Goal: Information Seeking & Learning: Learn about a topic

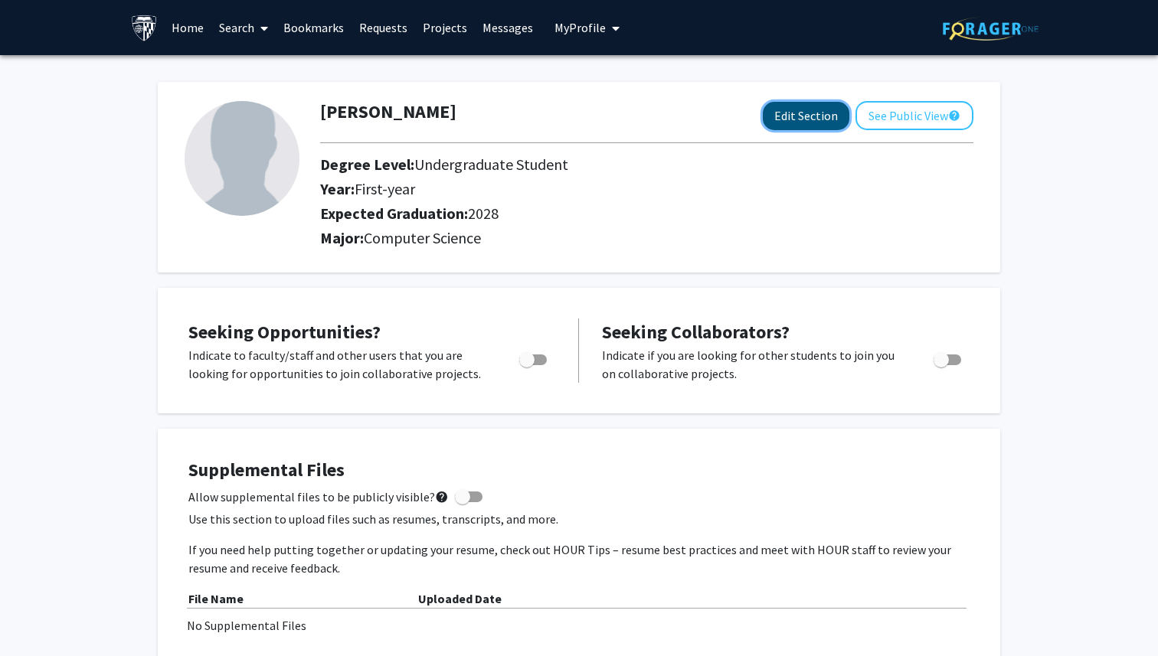
click at [792, 126] on button "Edit Section" at bounding box center [805, 116] width 87 height 28
select select "first-year"
select select "2028"
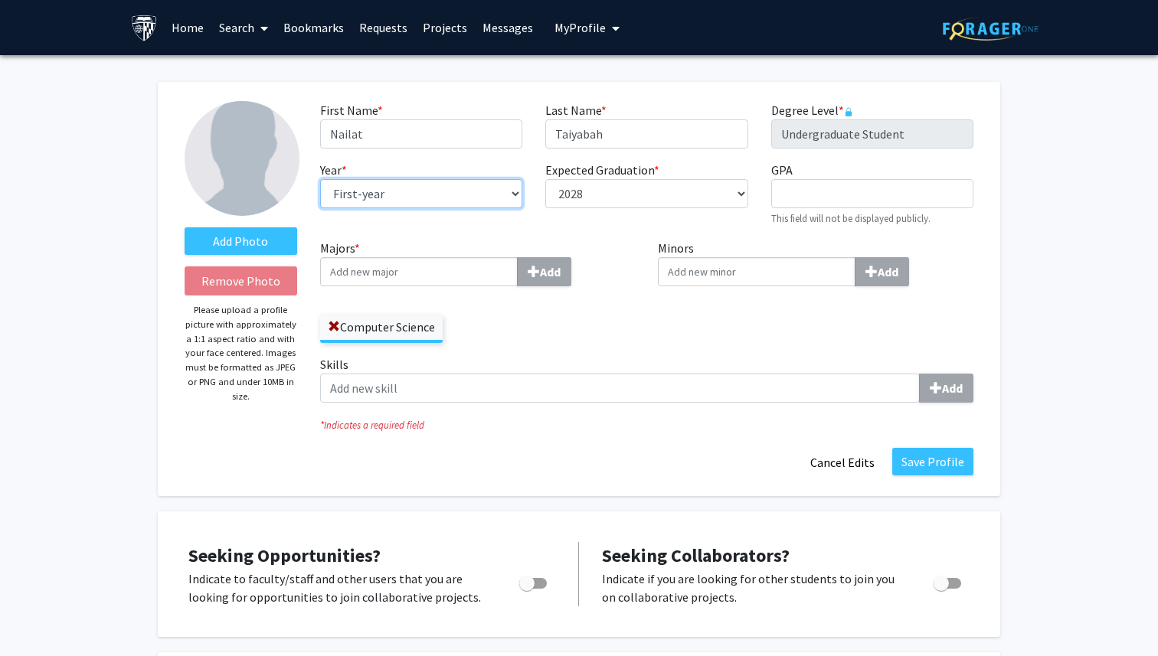
click at [511, 193] on select "--- First-year Sophomore Junior Senior Postbaccalaureate Certificate" at bounding box center [421, 193] width 202 height 29
select select "sophomore"
click at [320, 179] on select "--- First-year Sophomore Junior Senior Postbaccalaureate Certificate" at bounding box center [421, 193] width 202 height 29
click at [736, 282] on input "Minors Add" at bounding box center [757, 271] width 198 height 29
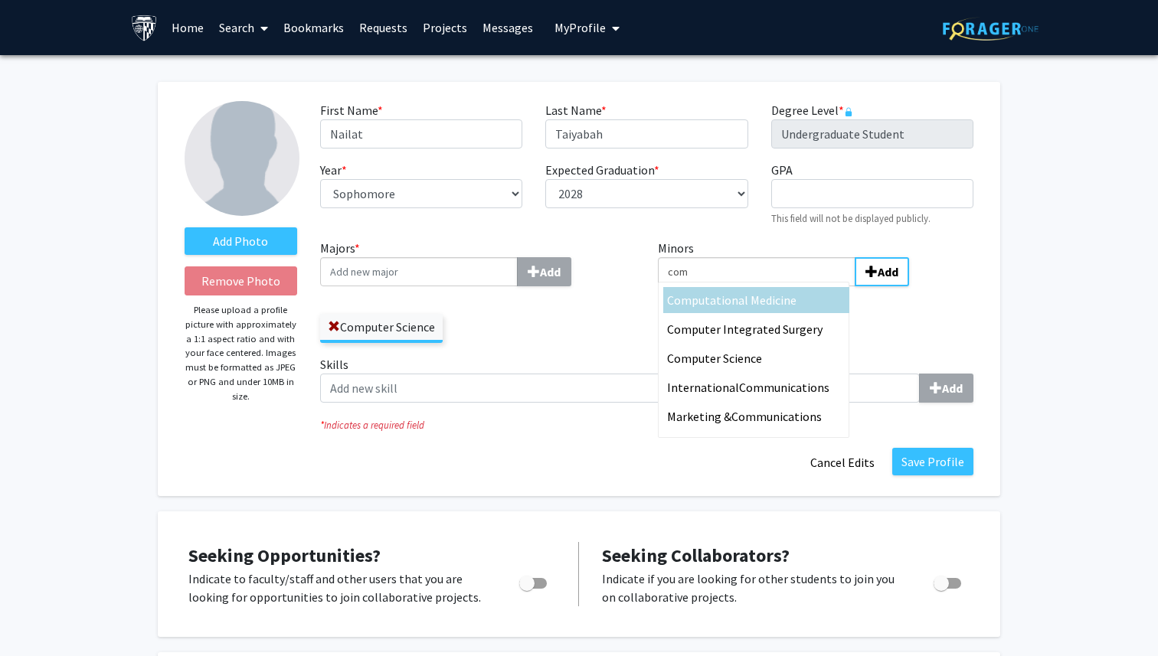
type input "com"
click at [743, 299] on span "putational Medicine" at bounding box center [743, 299] width 105 height 15
click at [743, 286] on input "com" at bounding box center [757, 271] width 198 height 29
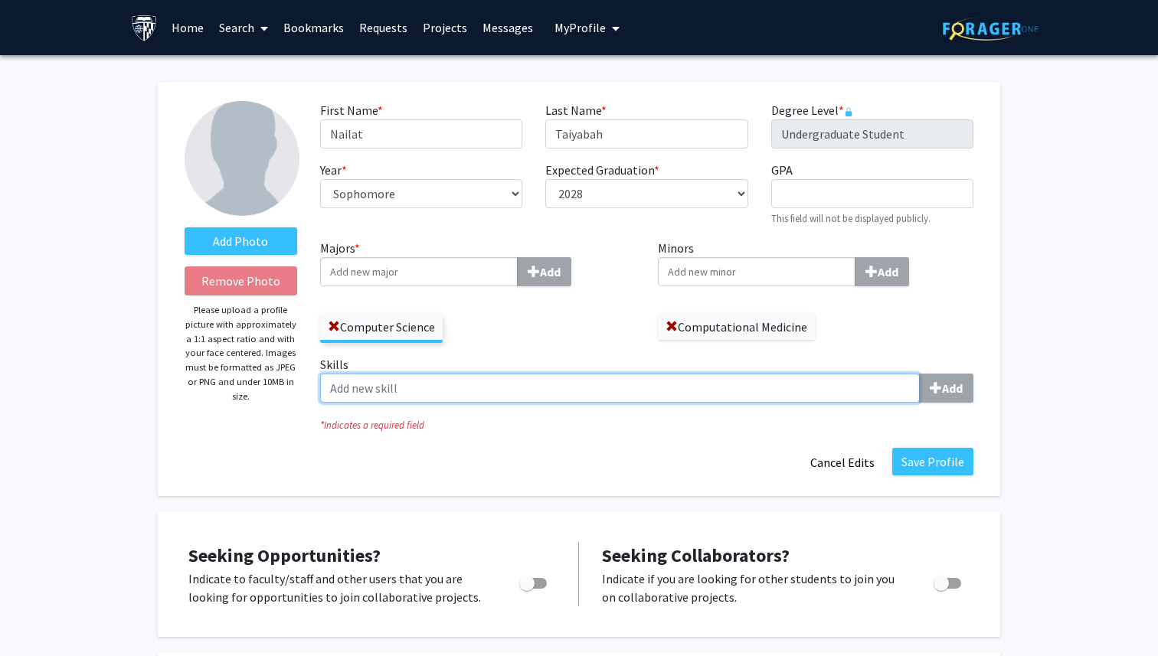
click at [838, 386] on input "Skills Add" at bounding box center [619, 388] width 599 height 29
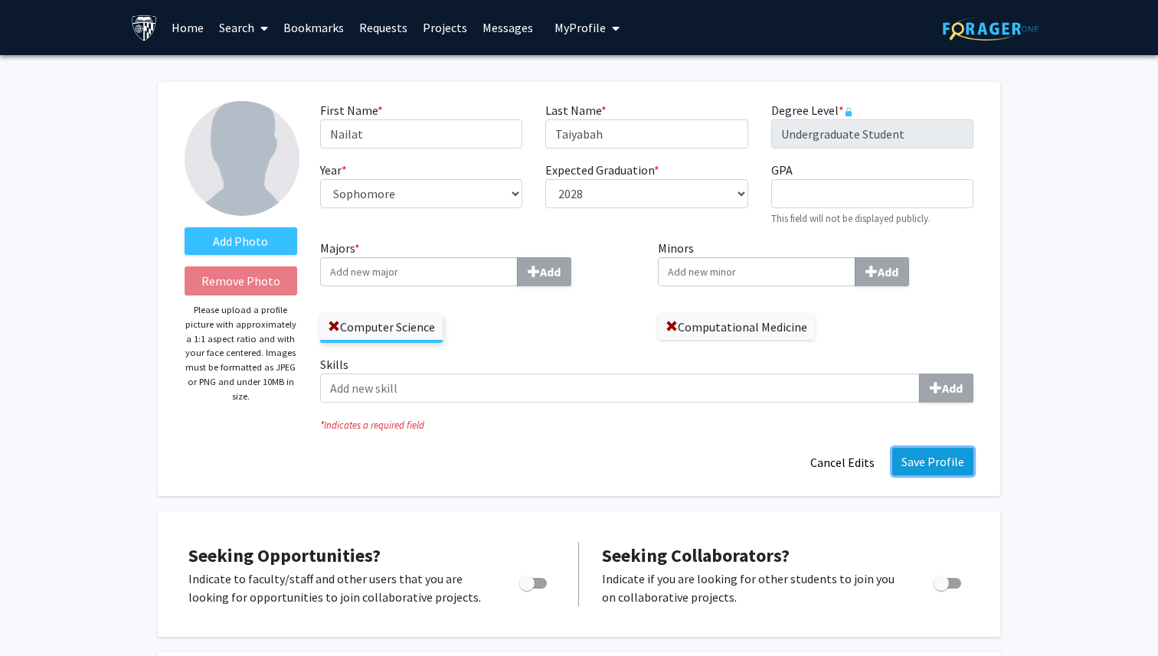
click at [950, 457] on button "Save Profile" at bounding box center [932, 462] width 81 height 28
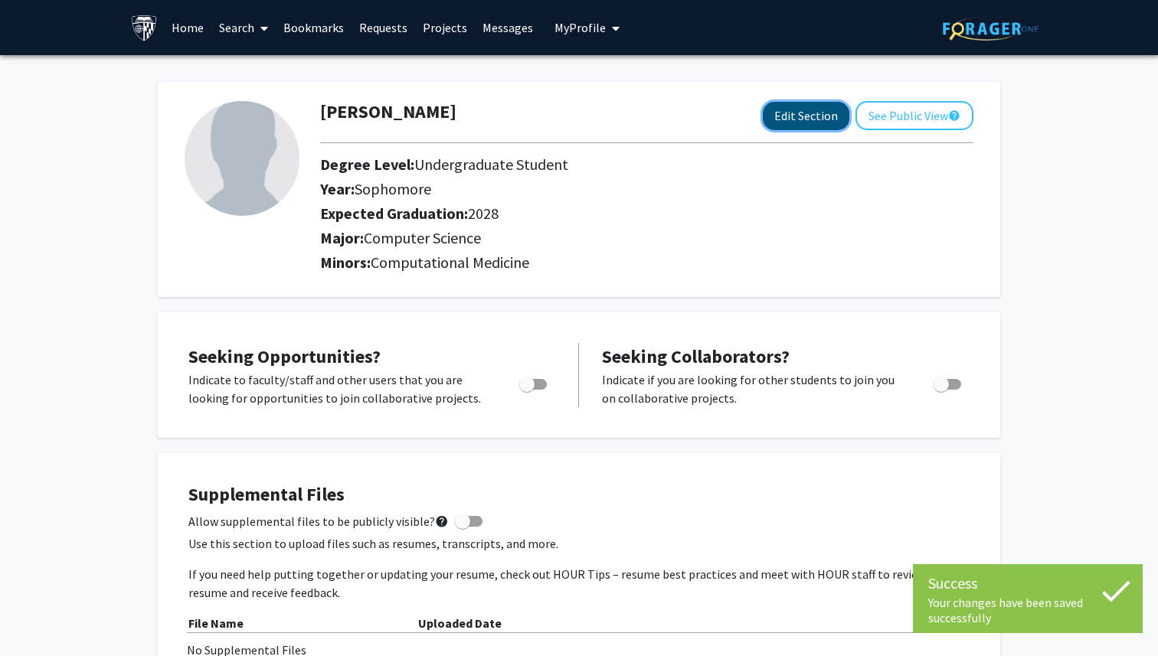
click at [830, 127] on button "Edit Section" at bounding box center [805, 116] width 87 height 28
select select "sophomore"
select select "2028"
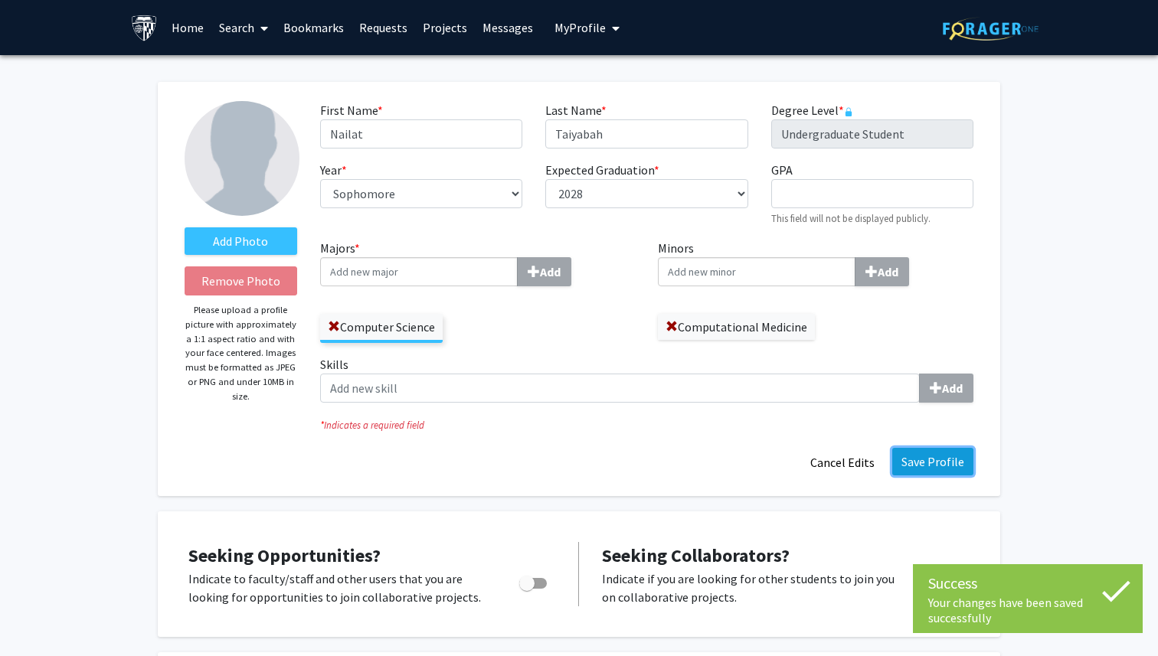
click at [916, 465] on button "Save Profile" at bounding box center [932, 462] width 81 height 28
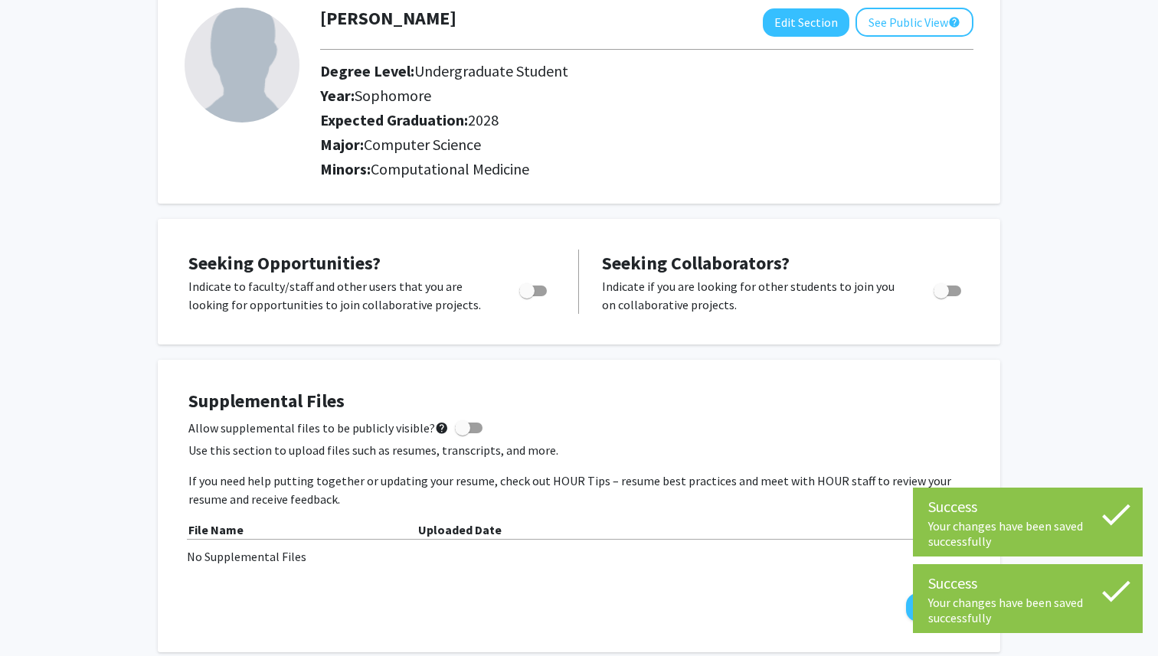
scroll to position [96, 0]
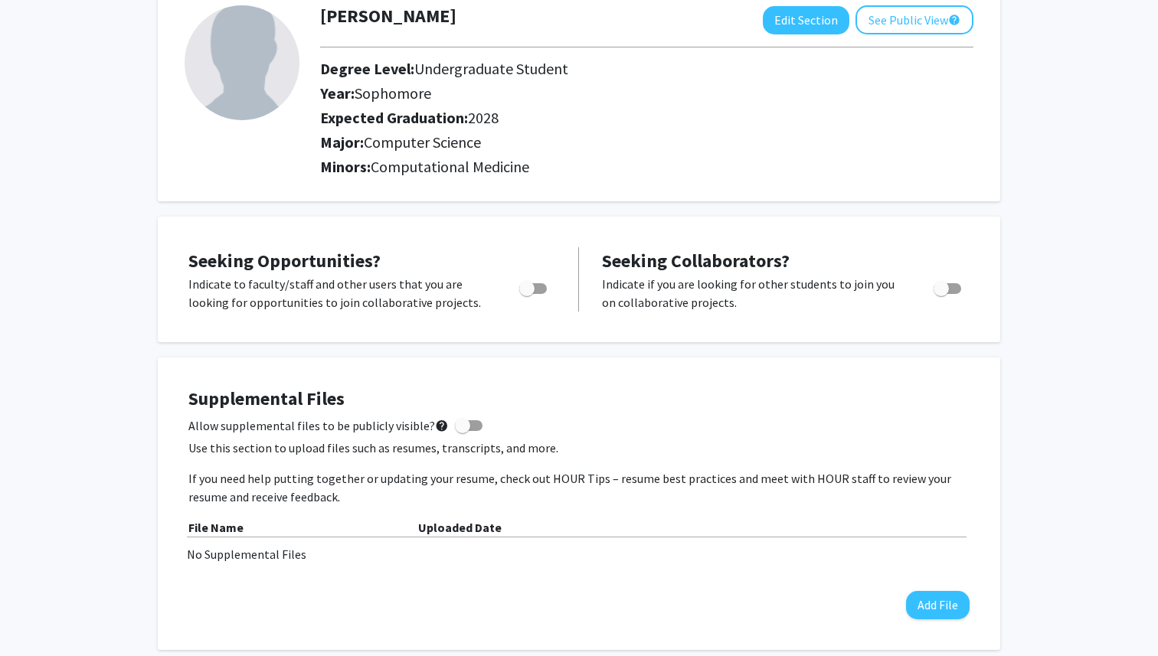
click at [526, 291] on span "Toggle" at bounding box center [526, 288] width 15 height 15
click at [526, 294] on input "Are you actively seeking opportunities?" at bounding box center [526, 294] width 1 height 1
checkbox input "true"
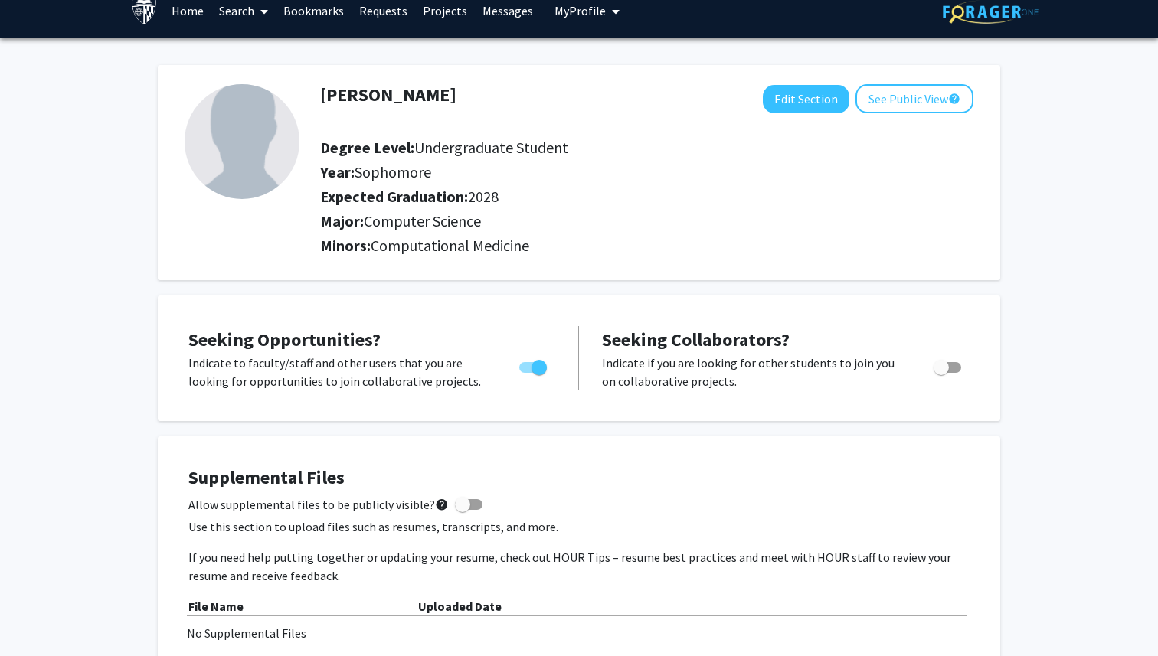
scroll to position [0, 0]
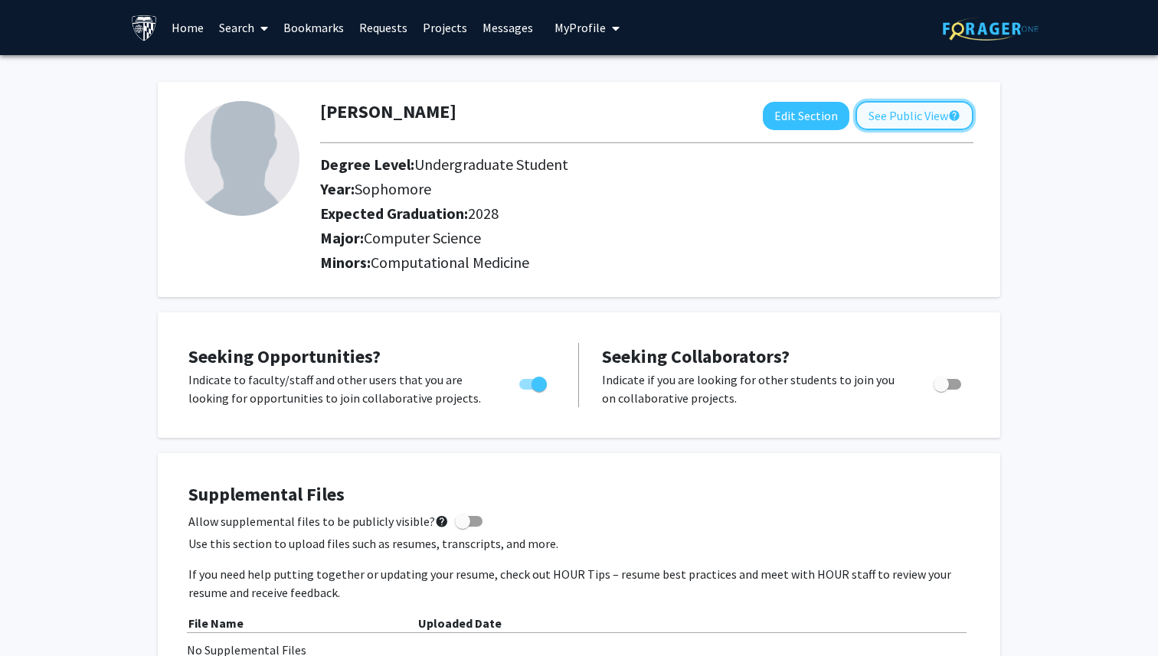
click at [906, 111] on button "See Public View help" at bounding box center [914, 115] width 118 height 29
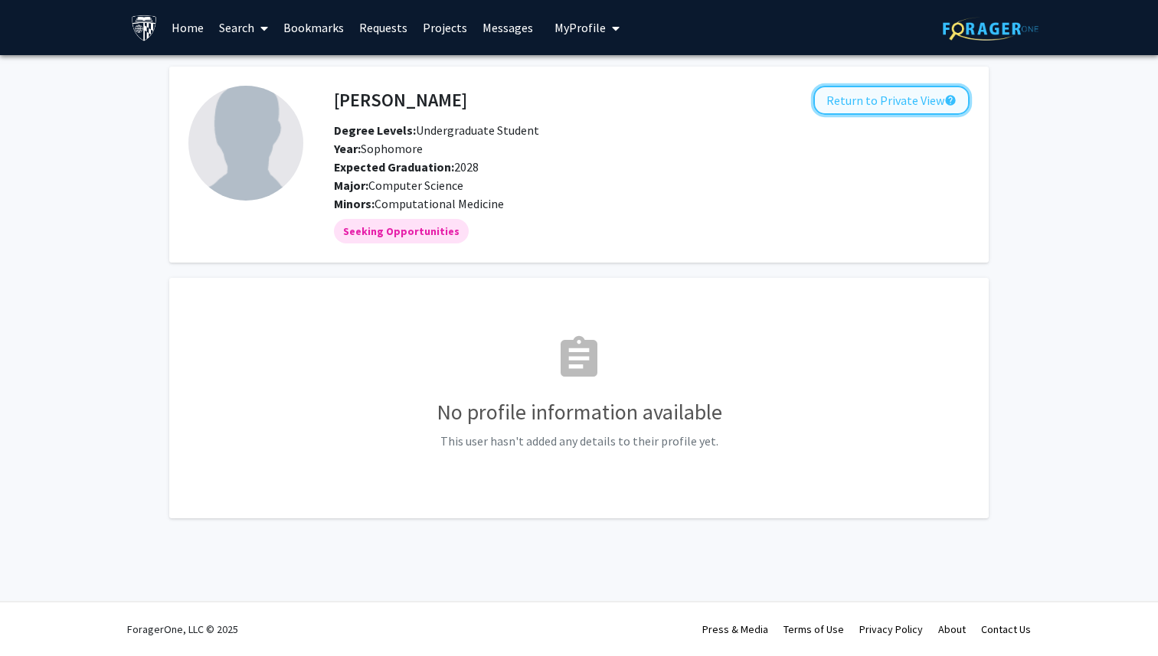
click at [890, 103] on button "Return to Private View help" at bounding box center [891, 100] width 156 height 29
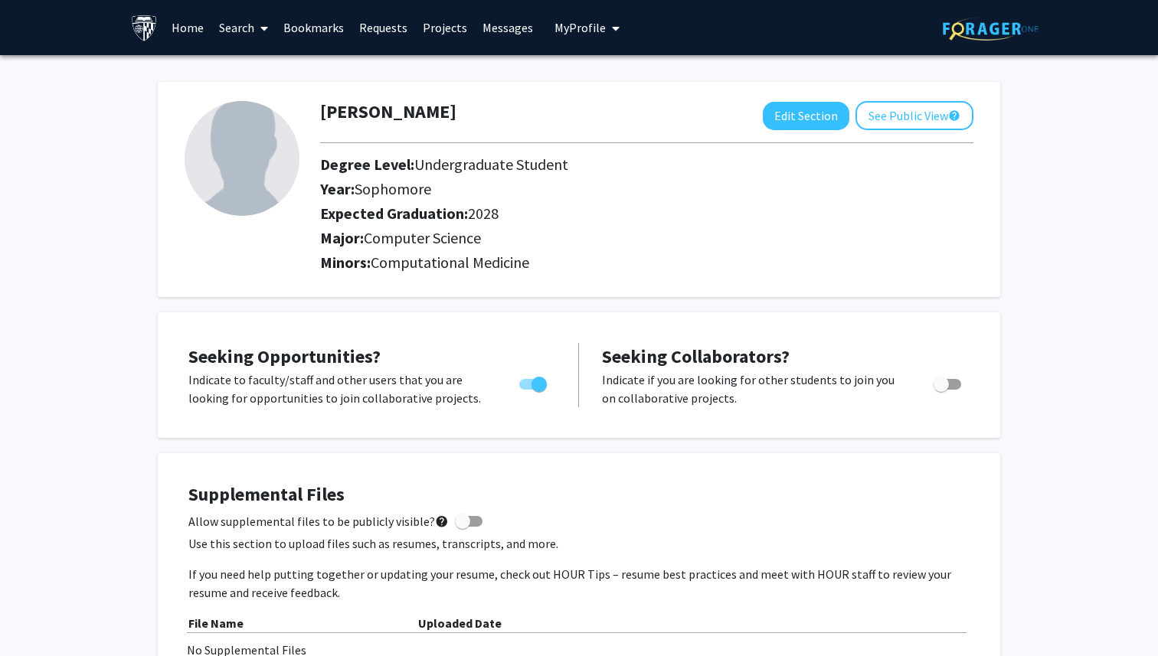
click at [256, 24] on span at bounding box center [261, 29] width 14 height 54
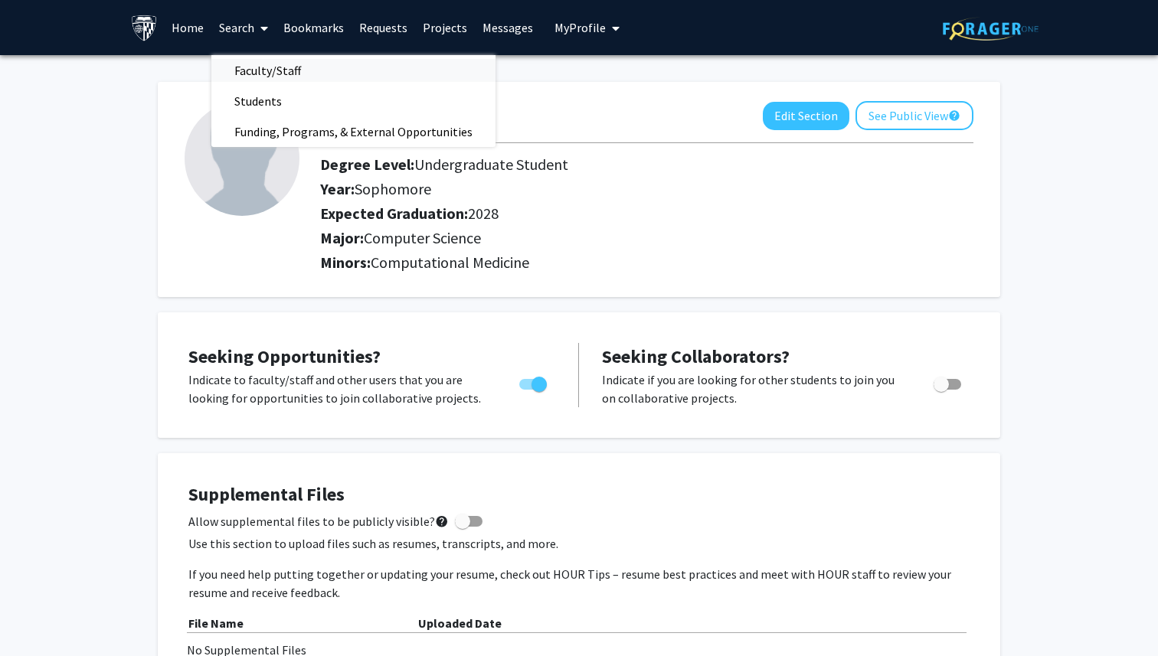
click at [256, 70] on span "Faculty/Staff" at bounding box center [267, 70] width 113 height 31
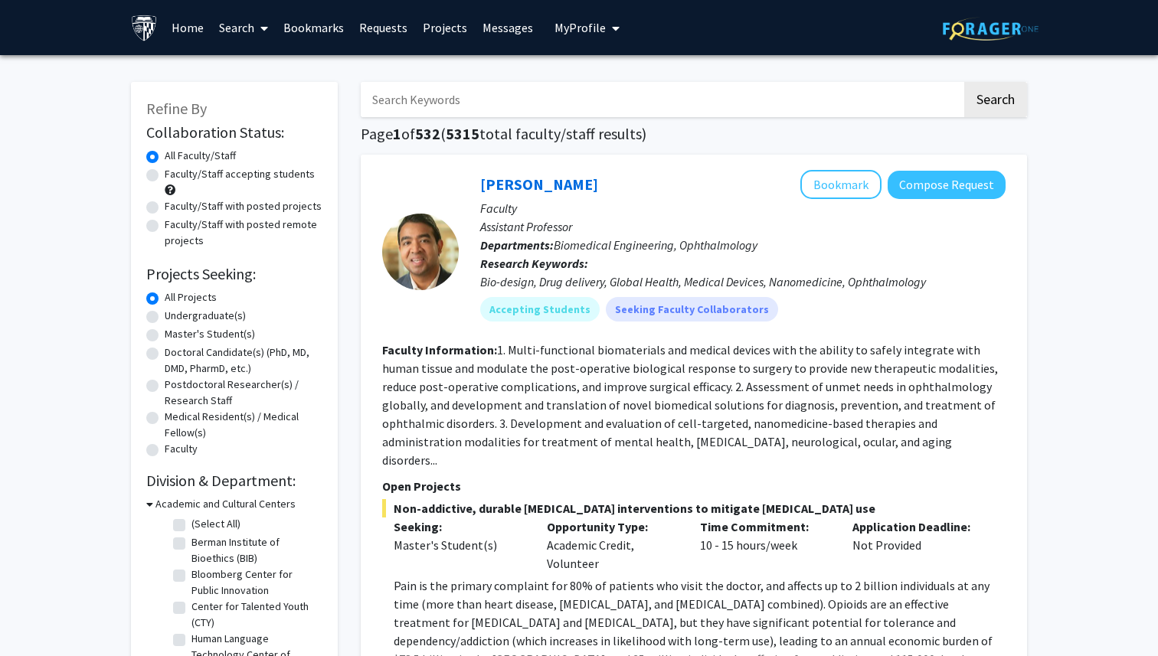
click at [213, 316] on label "Undergraduate(s)" at bounding box center [205, 316] width 81 height 16
click at [175, 316] on input "Undergraduate(s)" at bounding box center [170, 313] width 10 height 10
radio input "true"
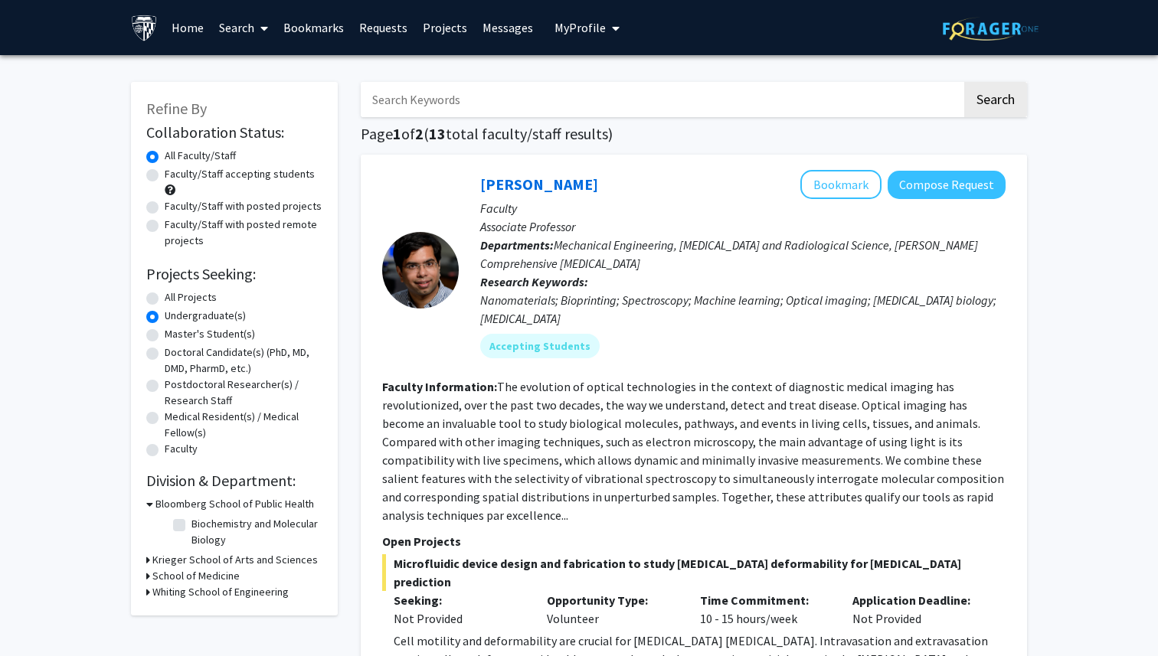
click at [194, 298] on label "All Projects" at bounding box center [191, 297] width 52 height 16
click at [175, 298] on input "All Projects" at bounding box center [170, 294] width 10 height 10
radio input "true"
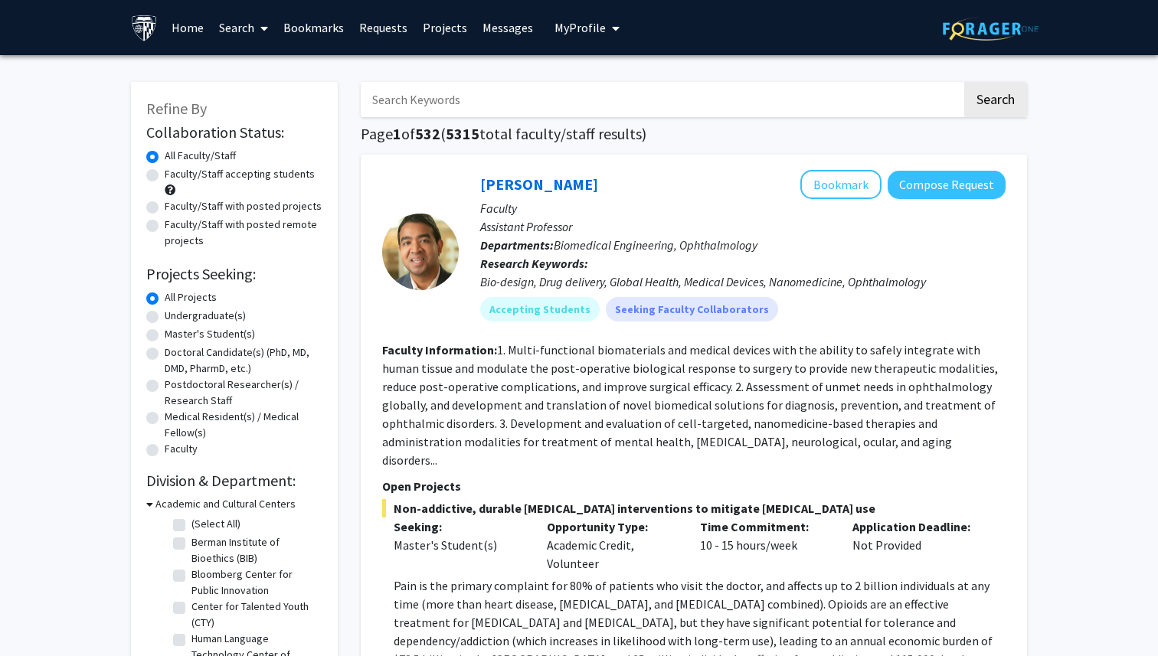
click at [194, 330] on label "Master's Student(s)" at bounding box center [210, 334] width 90 height 16
click at [175, 330] on input "Master's Student(s)" at bounding box center [170, 331] width 10 height 10
radio input "true"
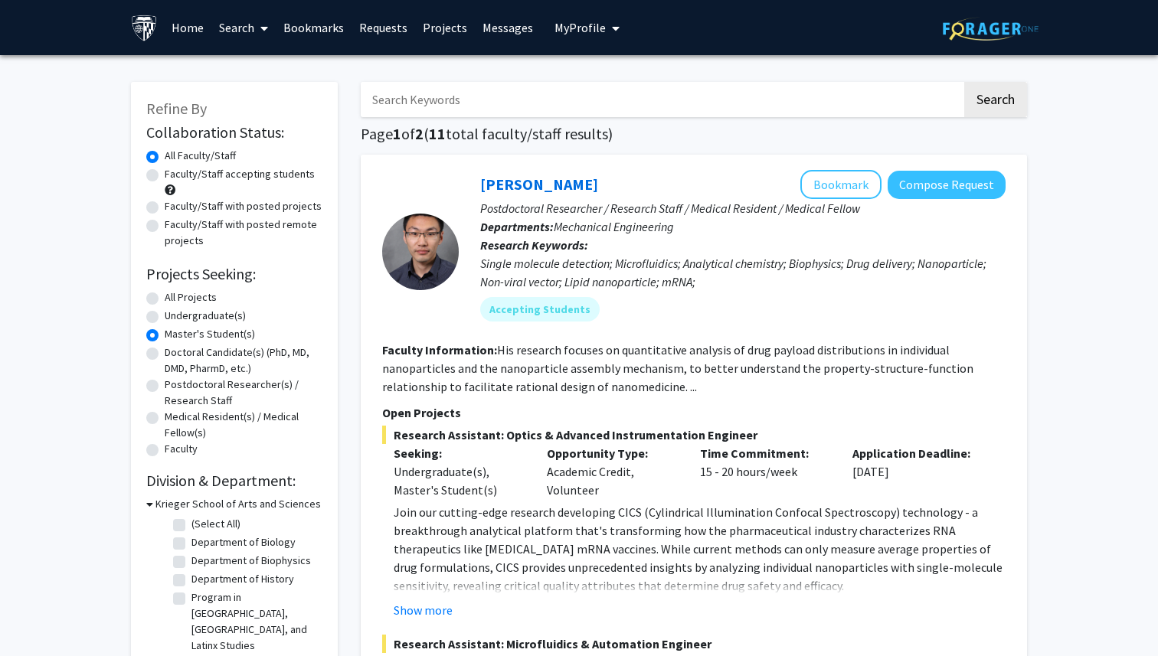
click at [198, 354] on label "Doctoral Candidate(s) (PhD, MD, DMD, PharmD, etc.)" at bounding box center [244, 360] width 158 height 32
click at [175, 354] on input "Doctoral Candidate(s) (PhD, MD, DMD, PharmD, etc.)" at bounding box center [170, 349] width 10 height 10
radio input "true"
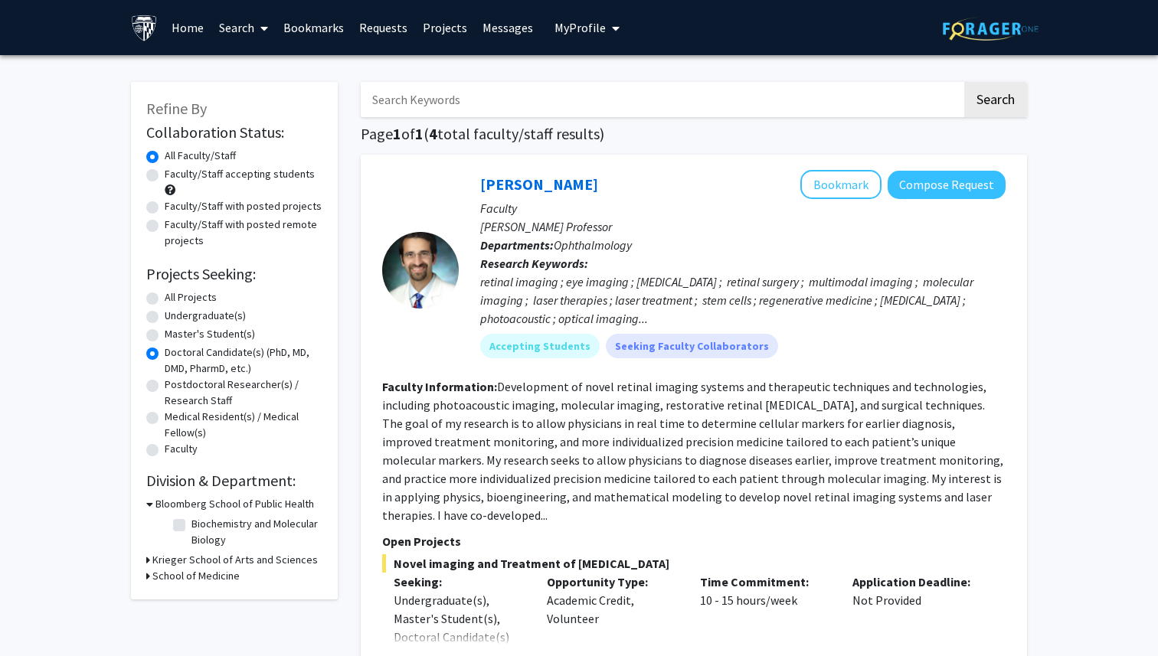
click at [201, 381] on label "Postdoctoral Researcher(s) / Research Staff" at bounding box center [244, 393] width 158 height 32
click at [175, 381] on input "Postdoctoral Researcher(s) / Research Staff" at bounding box center [170, 382] width 10 height 10
radio input "true"
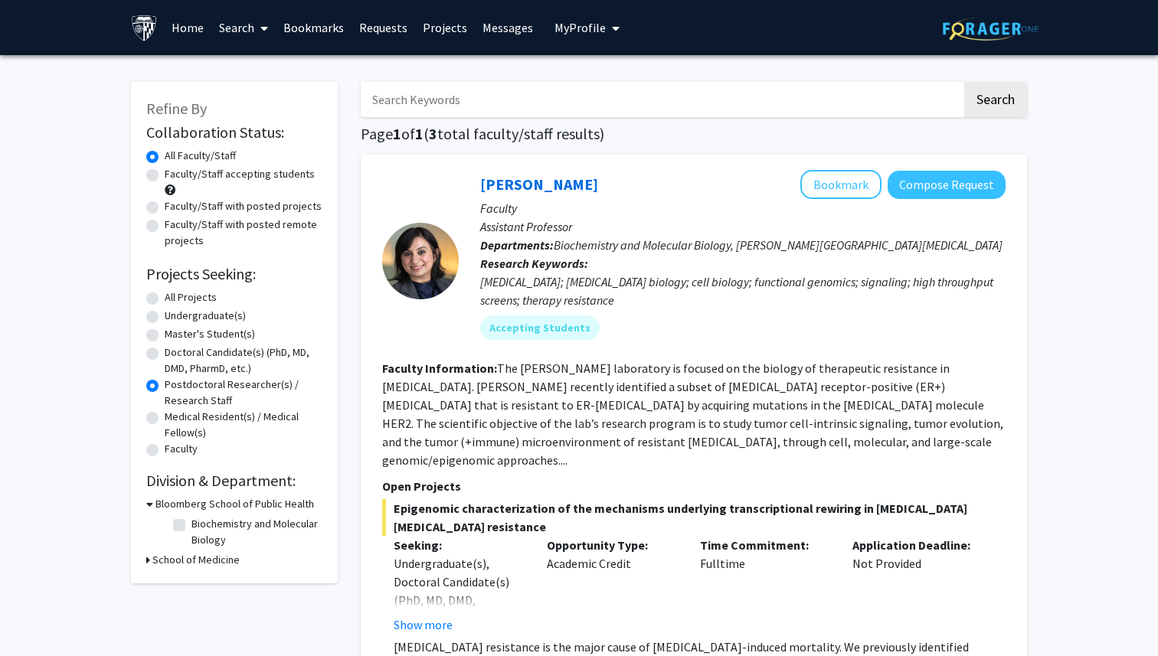
click at [203, 413] on label "Medical Resident(s) / Medical Fellow(s)" at bounding box center [244, 425] width 158 height 32
click at [175, 413] on input "Medical Resident(s) / Medical Fellow(s)" at bounding box center [170, 414] width 10 height 10
radio input "true"
click at [188, 446] on label "Faculty" at bounding box center [181, 449] width 33 height 16
click at [175, 446] on input "Faculty" at bounding box center [170, 446] width 10 height 10
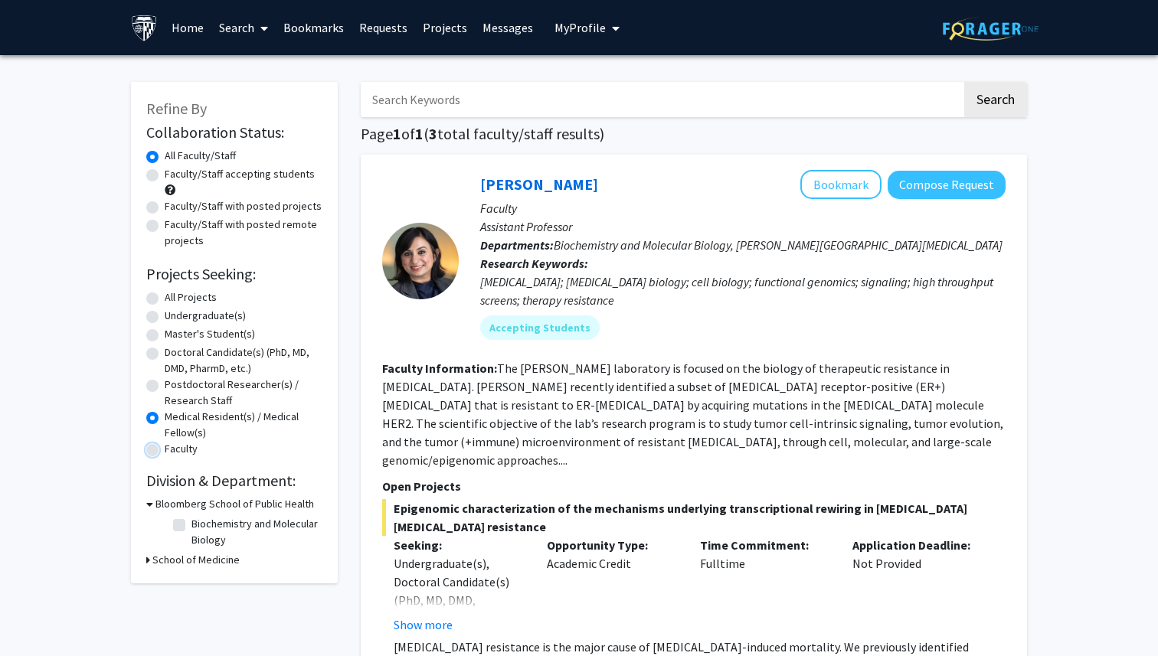
radio input "true"
click at [206, 296] on label "All Projects" at bounding box center [191, 297] width 52 height 16
click at [175, 296] on input "All Projects" at bounding box center [170, 294] width 10 height 10
radio input "true"
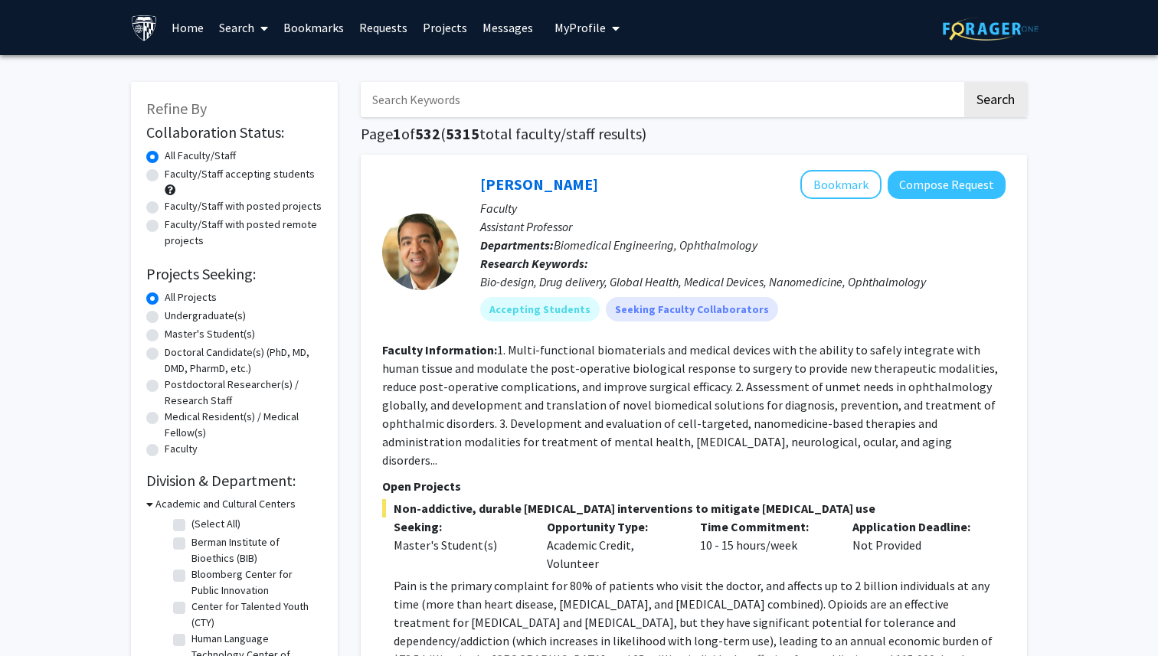
click at [286, 176] on label "Faculty/Staff accepting students" at bounding box center [240, 174] width 150 height 16
click at [175, 176] on input "Faculty/Staff accepting students" at bounding box center [170, 171] width 10 height 10
radio input "true"
click at [225, 153] on label "All Faculty/Staff" at bounding box center [200, 156] width 71 height 16
click at [175, 153] on input "All Faculty/Staff" at bounding box center [170, 153] width 10 height 10
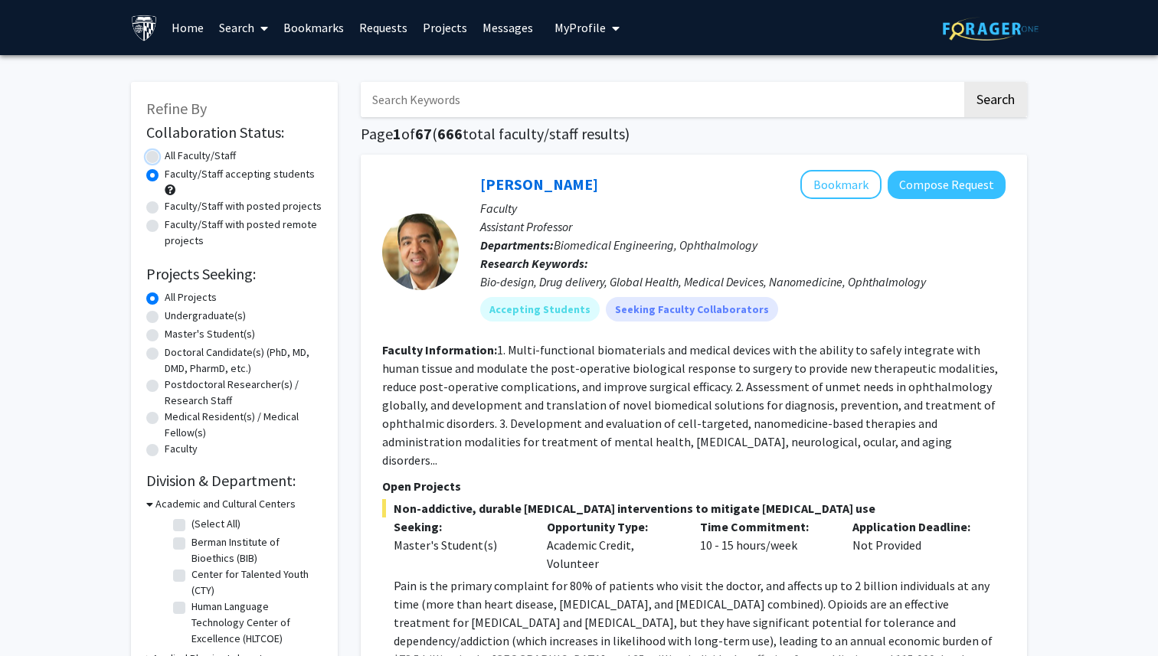
radio input "true"
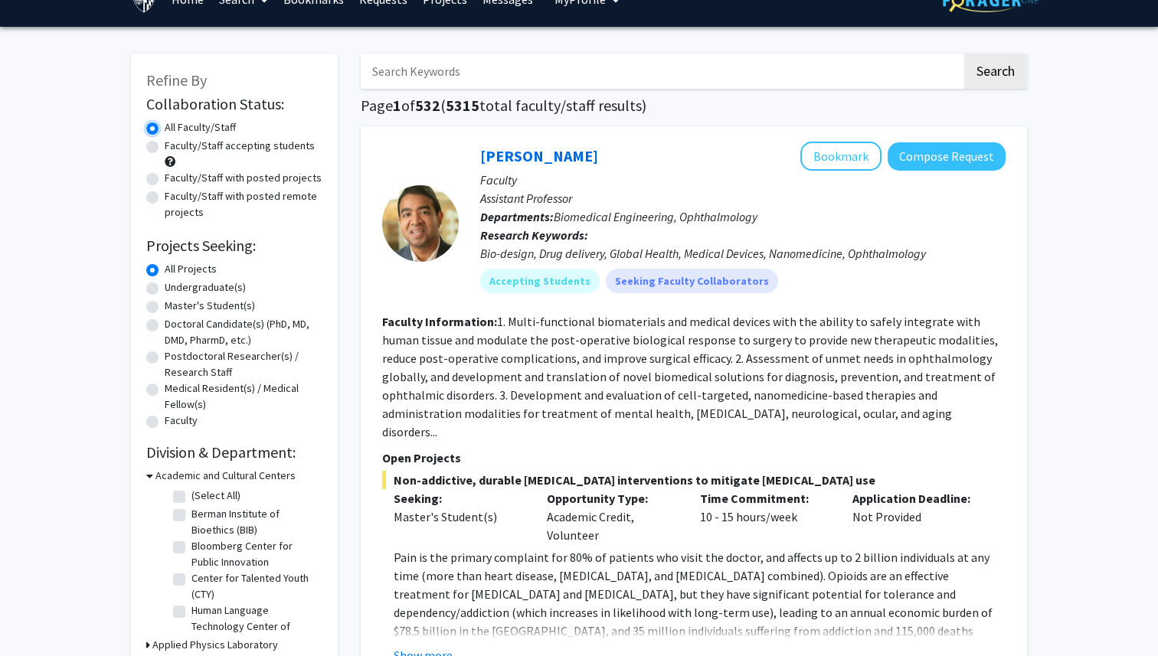
scroll to position [30, 0]
